Goal: Information Seeking & Learning: Learn about a topic

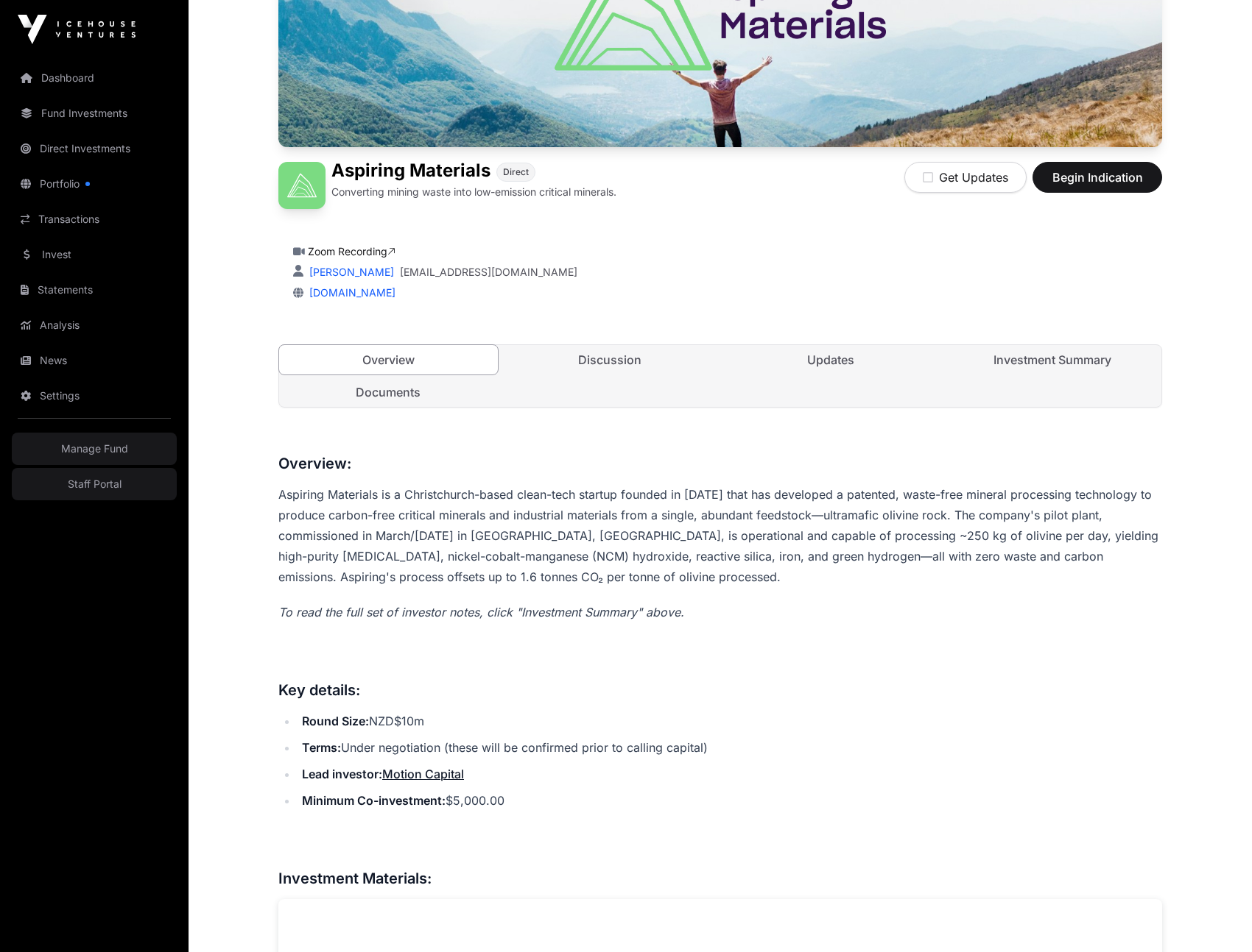
scroll to position [264, 0]
click at [611, 373] on link "Discussion" at bounding box center [610, 360] width 219 height 29
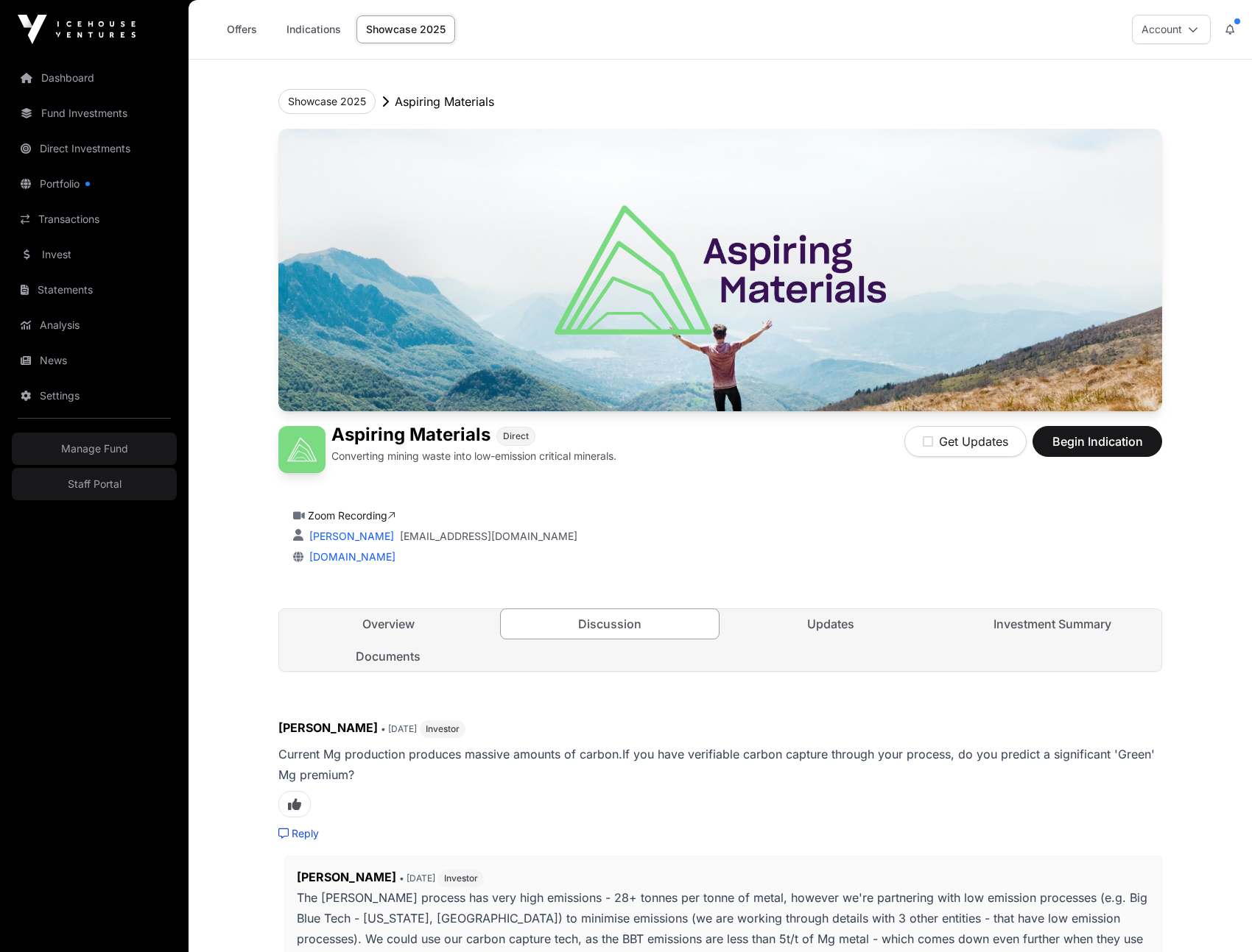
click at [363, 514] on link "Zoom Recording" at bounding box center [351, 515] width 87 height 12
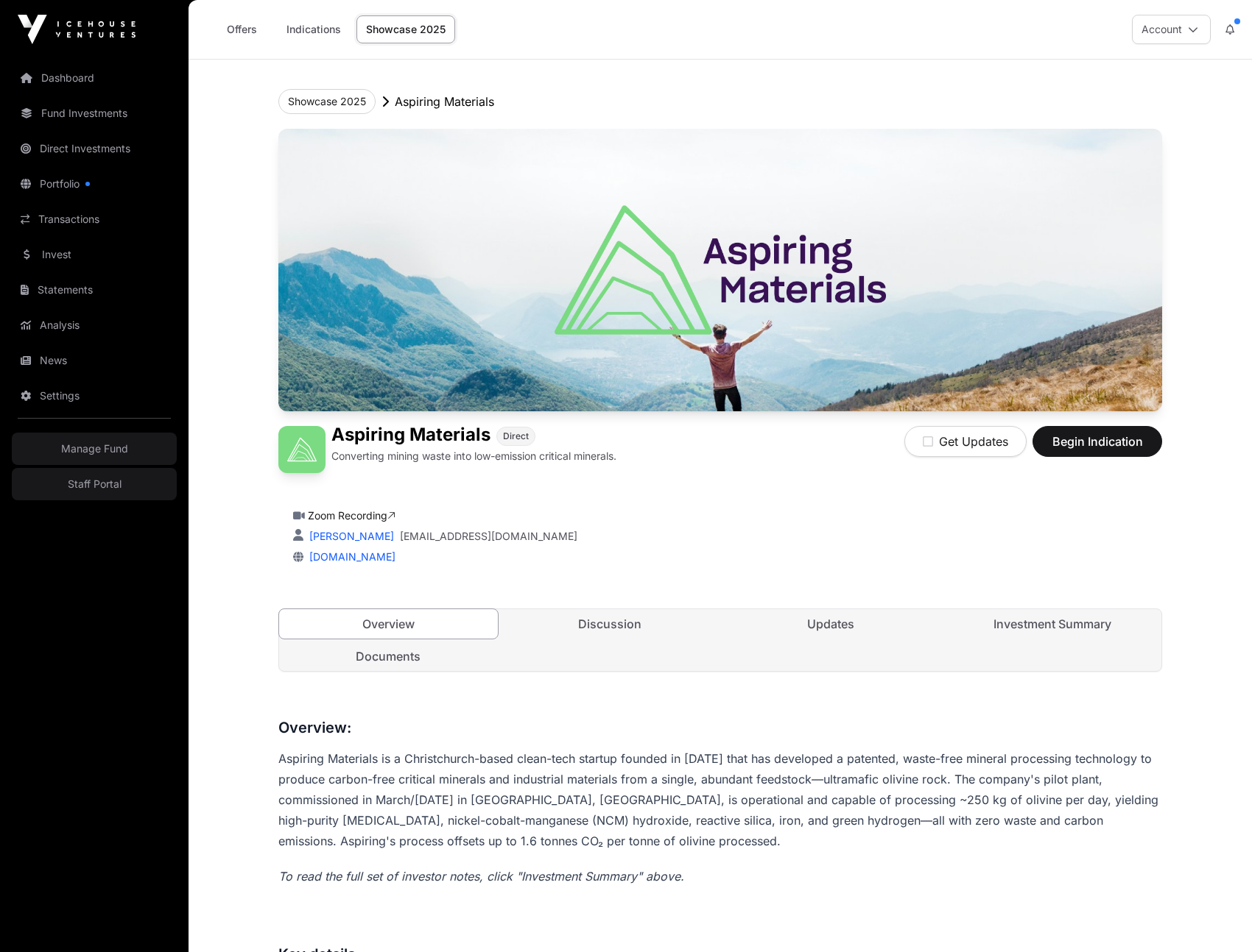
scroll to position [264, 0]
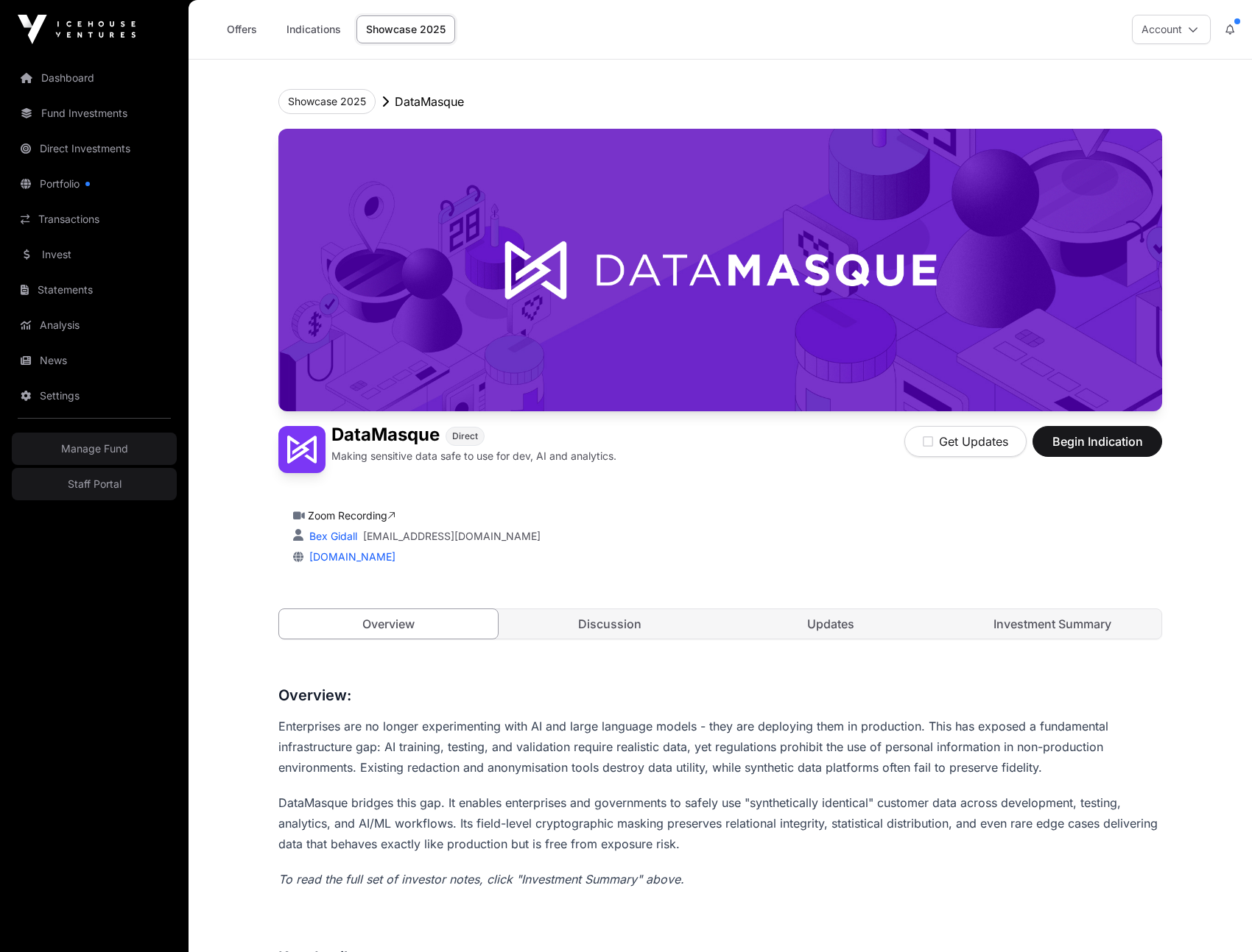
click at [997, 629] on link "Investment Summary" at bounding box center [1052, 623] width 219 height 29
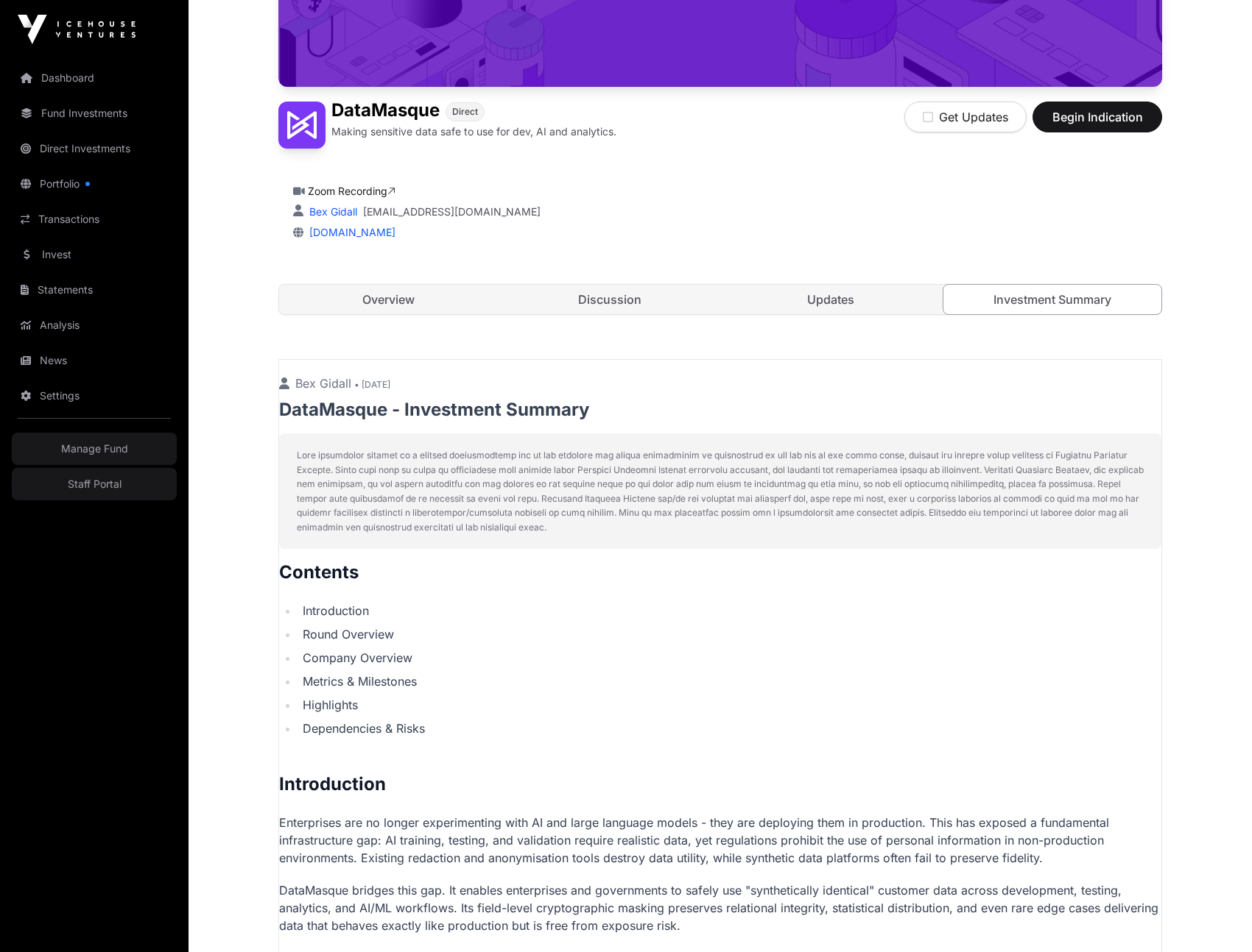
scroll to position [467, 0]
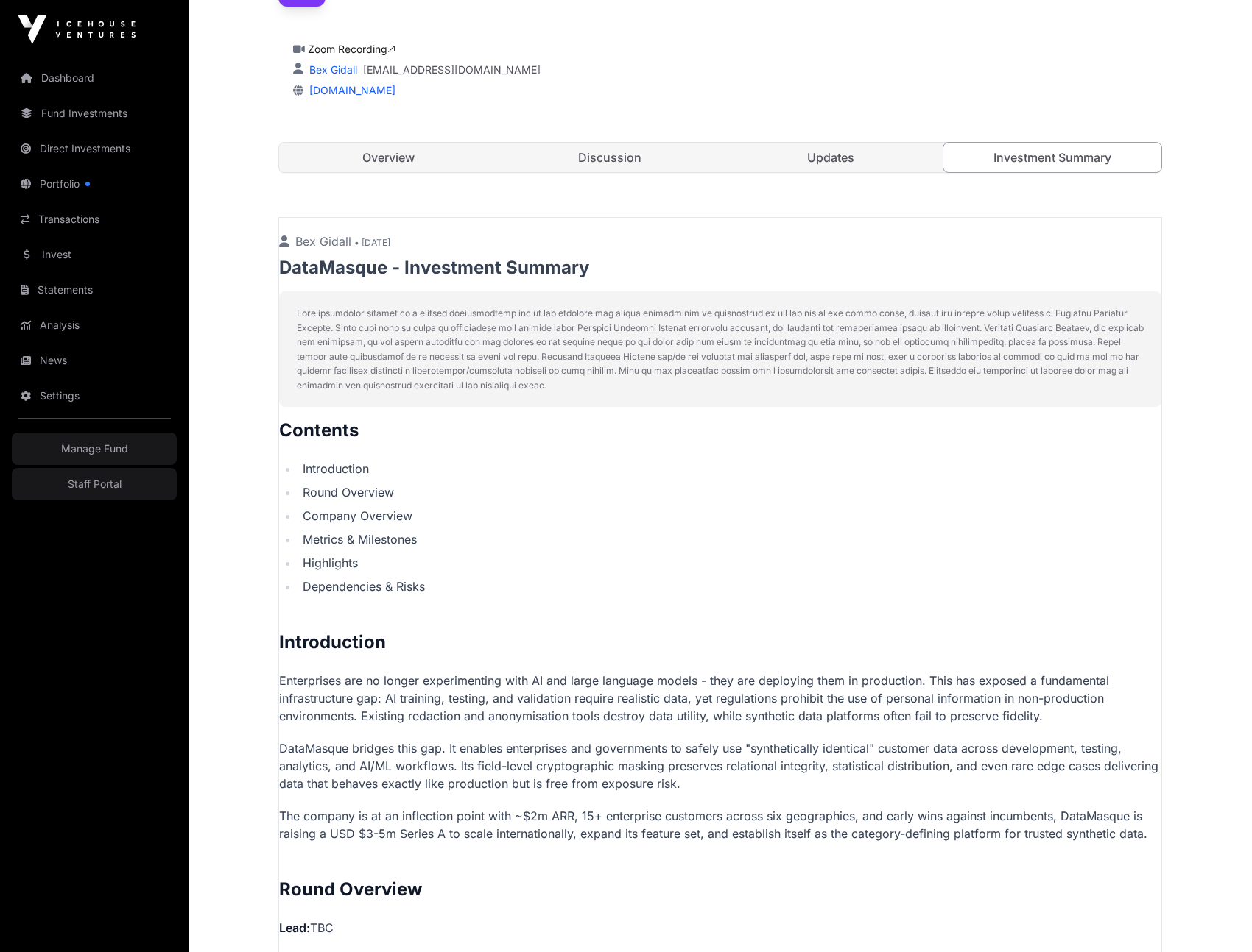
click at [843, 161] on link "Updates" at bounding box center [830, 157] width 219 height 29
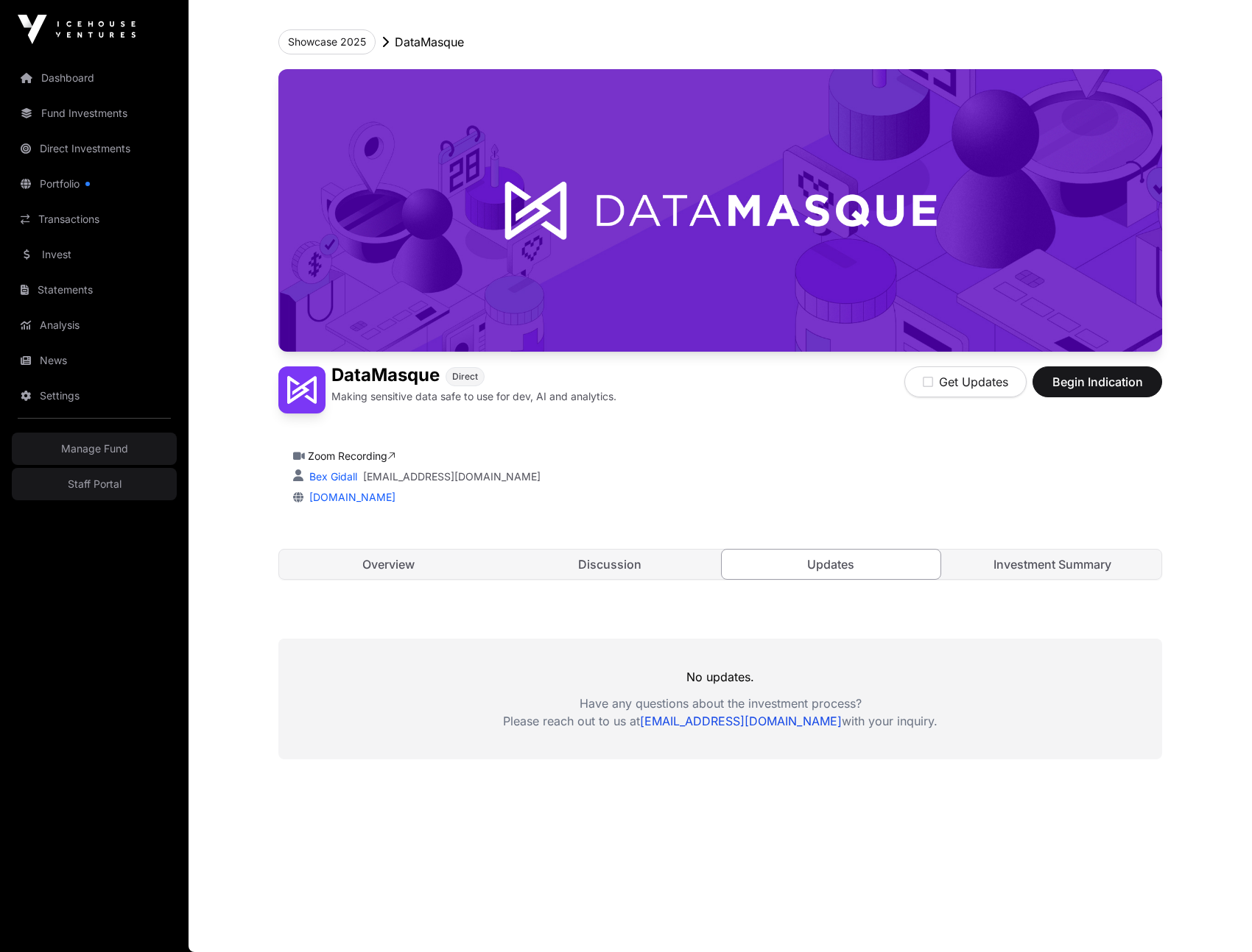
click at [583, 567] on link "Discussion" at bounding box center [610, 564] width 219 height 29
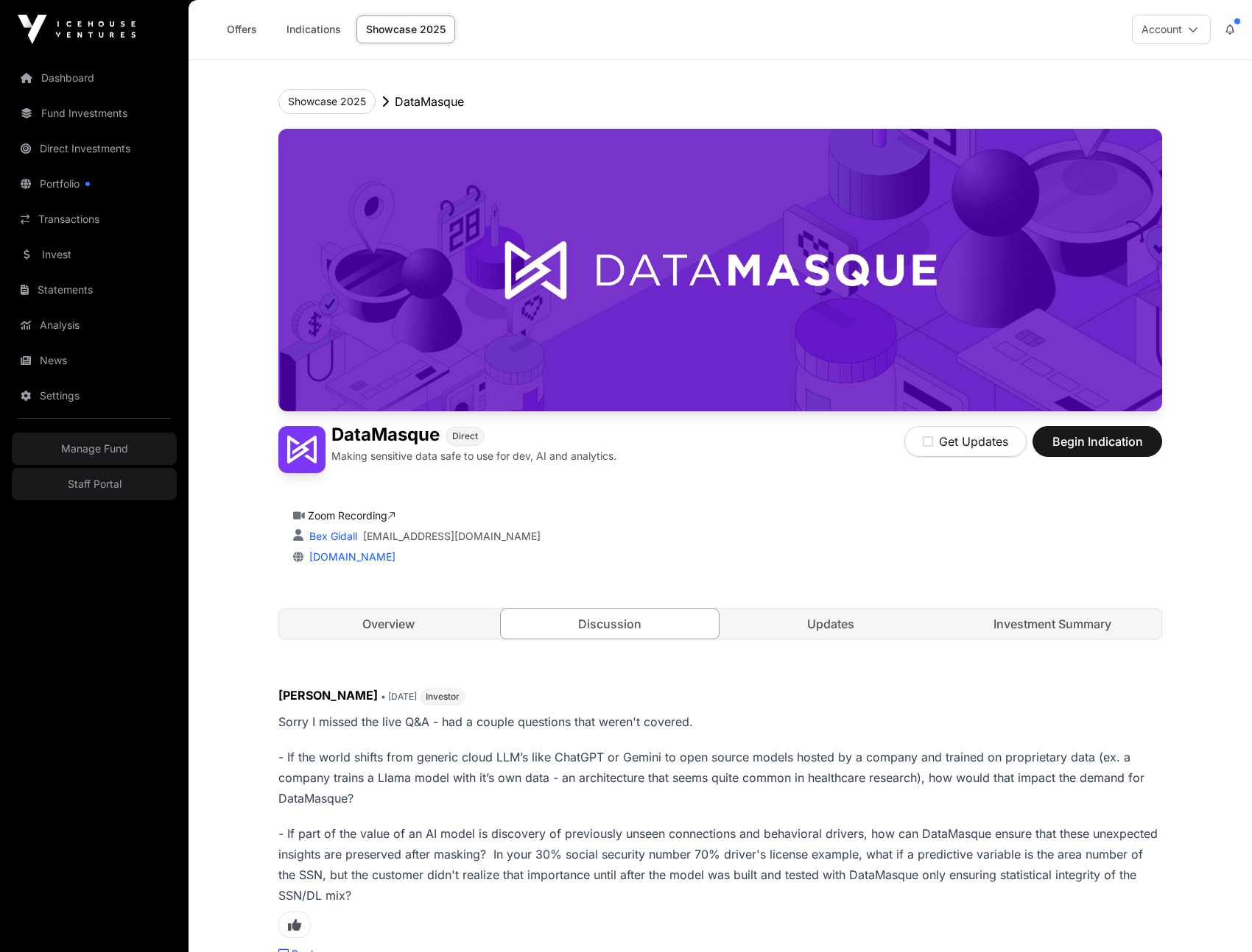
click at [394, 624] on link "Overview" at bounding box center [388, 623] width 219 height 29
